Goal: Transaction & Acquisition: Book appointment/travel/reservation

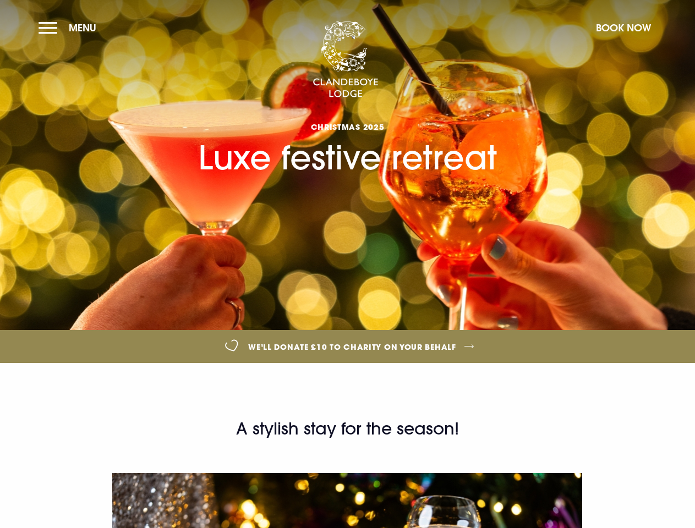
click at [347, 264] on section "CHRISTMAS 2025 Luxe festive retreat" at bounding box center [347, 165] width 695 height 330
click at [70, 28] on span "Menu" at bounding box center [83, 27] width 28 height 13
click at [623, 28] on button "Book Now" at bounding box center [623, 28] width 66 height 24
